Goal: Task Accomplishment & Management: Use online tool/utility

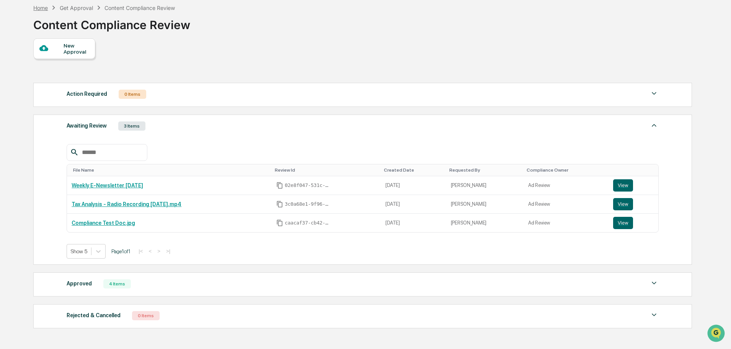
click at [44, 6] on div "Home" at bounding box center [40, 8] width 15 height 7
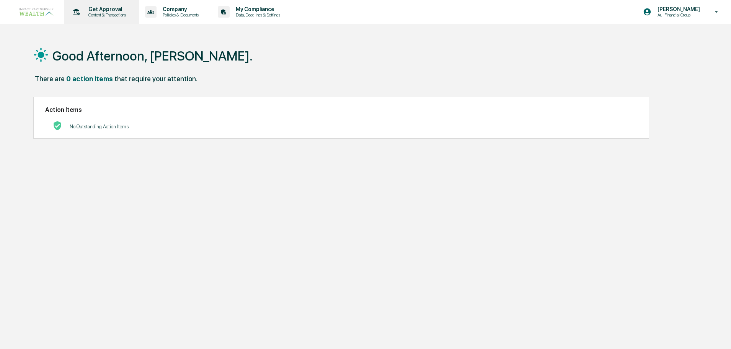
click at [104, 8] on p "Get Approval" at bounding box center [105, 9] width 47 height 6
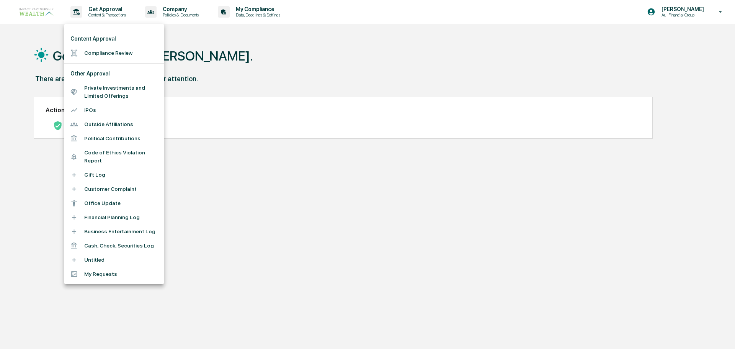
click at [116, 55] on li "Compliance Review" at bounding box center [114, 53] width 100 height 14
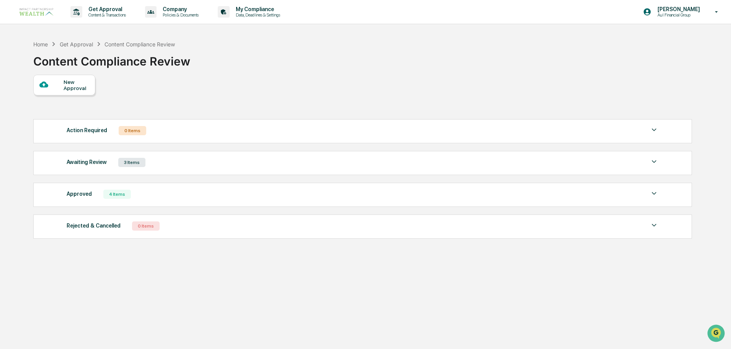
click at [655, 193] on img at bounding box center [653, 193] width 9 height 9
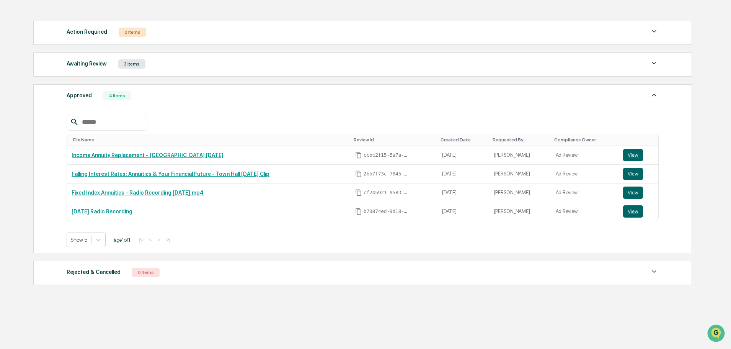
scroll to position [104, 0]
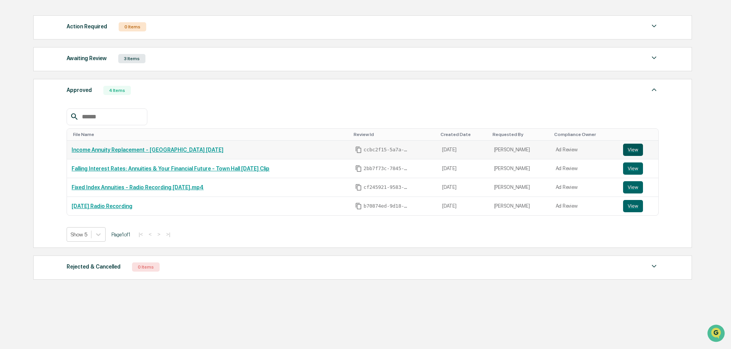
click at [626, 147] on button "View" at bounding box center [633, 150] width 20 height 12
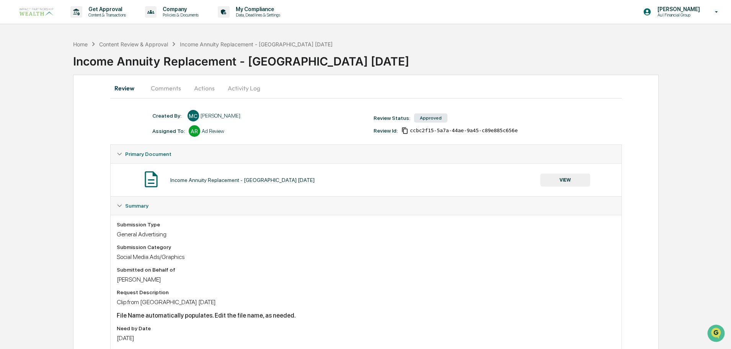
click at [158, 87] on button "Comments" at bounding box center [166, 88] width 42 height 18
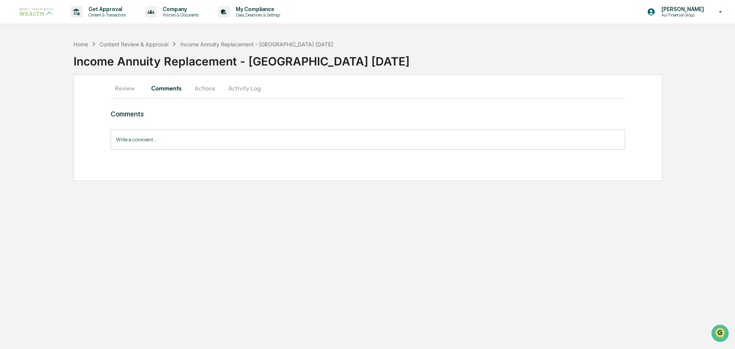
click at [118, 86] on button "Review" at bounding box center [128, 88] width 34 height 18
